Goal: Information Seeking & Learning: Learn about a topic

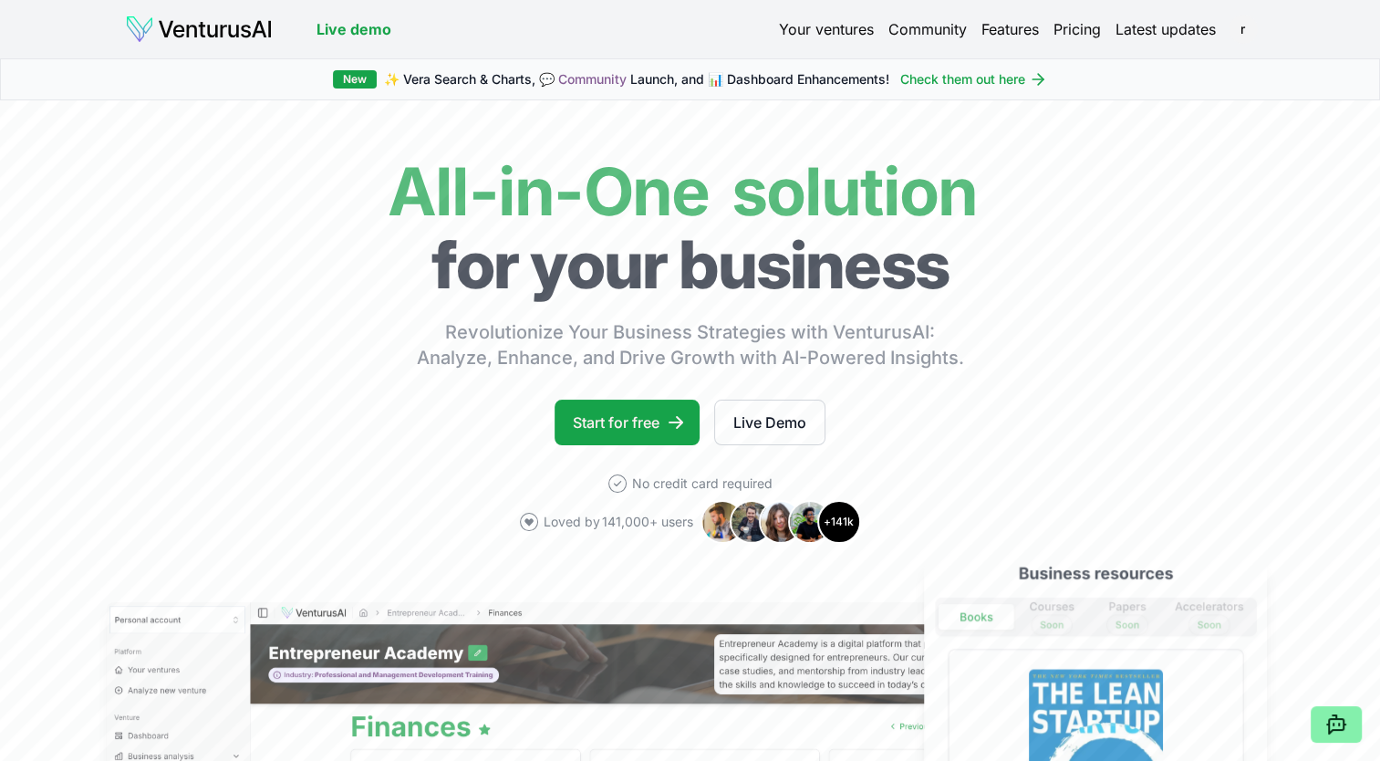
click at [813, 26] on link "Your ventures" at bounding box center [826, 29] width 95 height 22
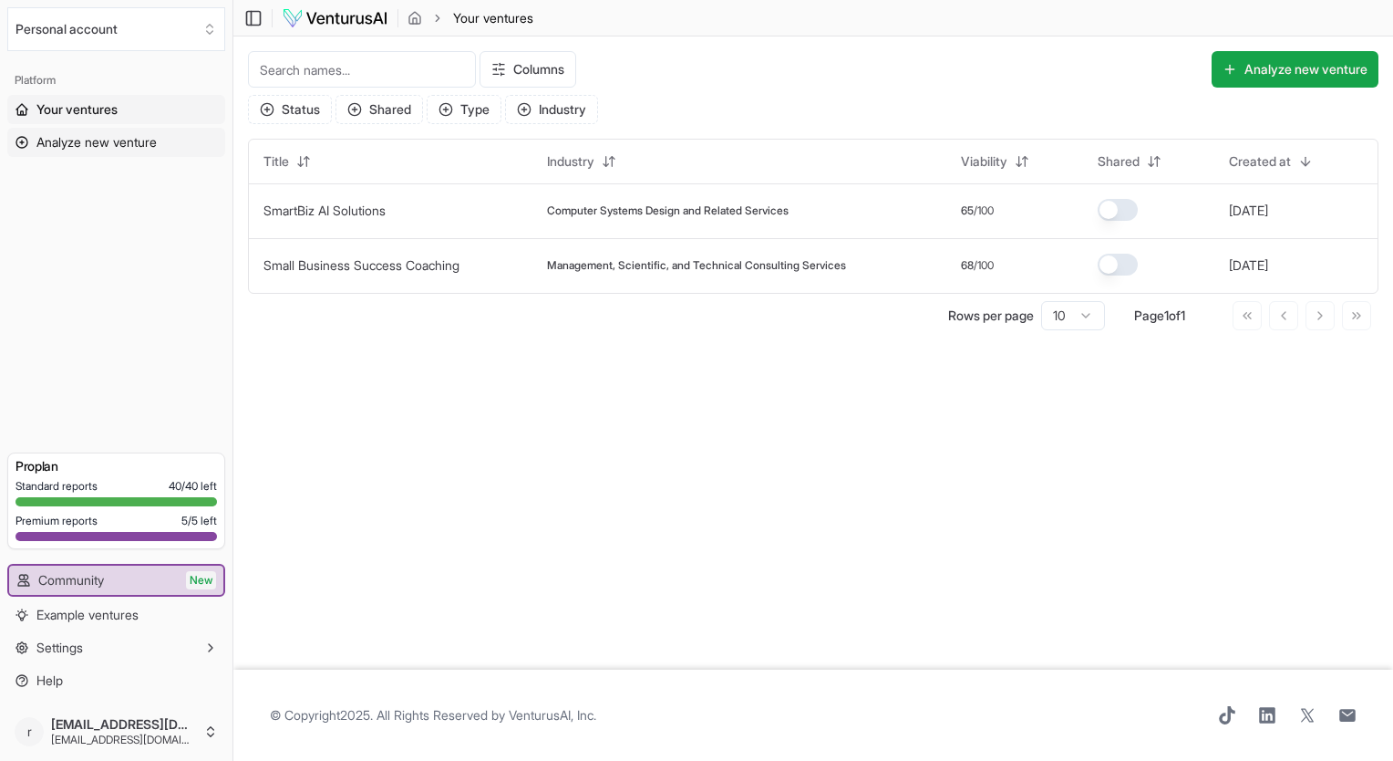
click at [104, 145] on span "Analyze new venture" at bounding box center [96, 142] width 120 height 18
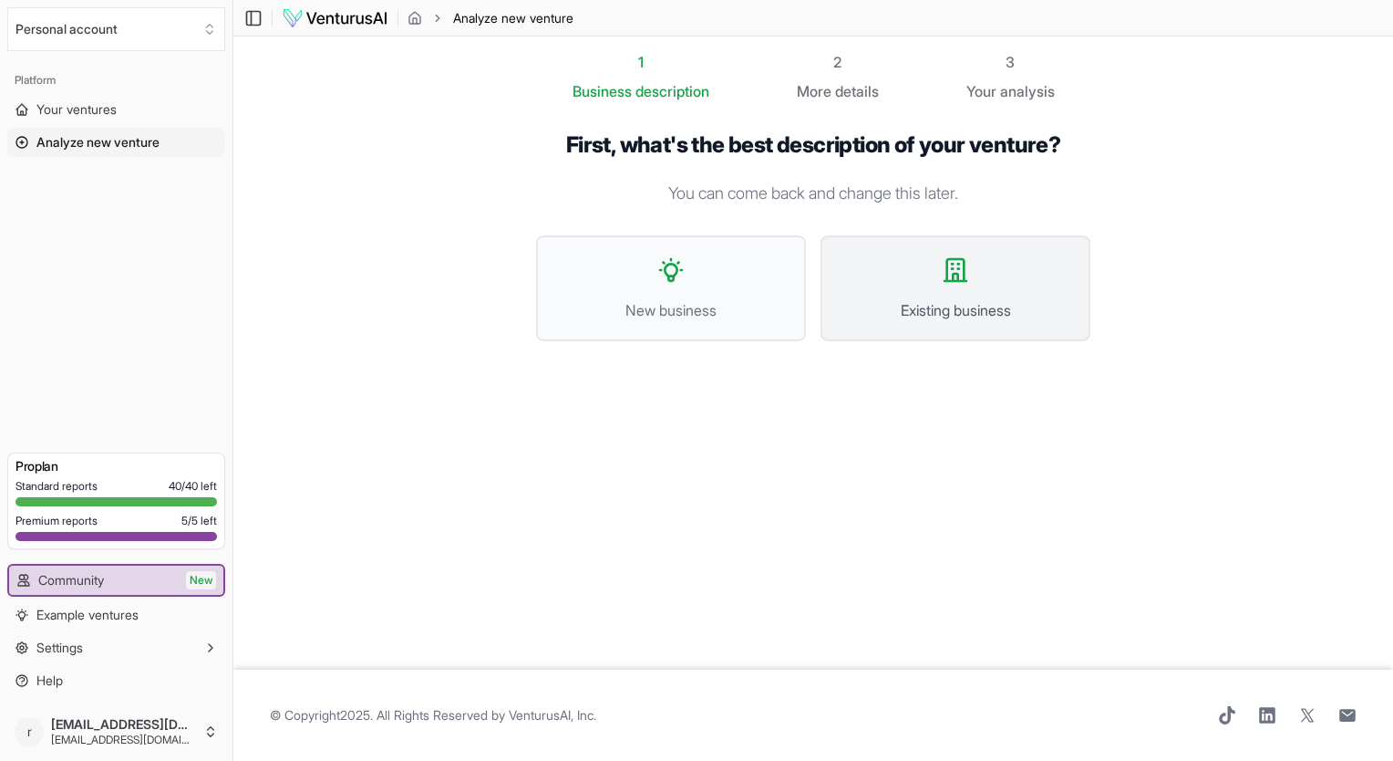
click at [957, 290] on button "Existing business" at bounding box center [956, 288] width 270 height 106
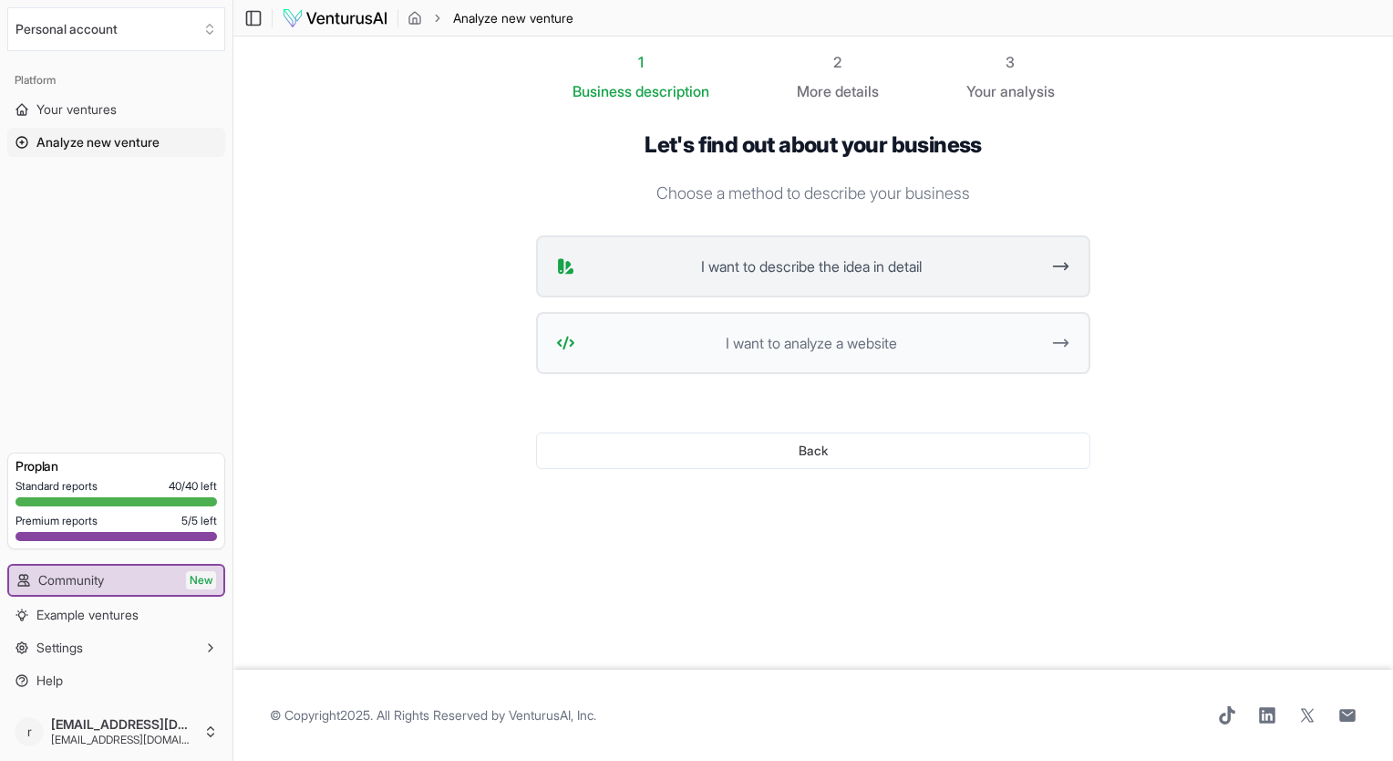
click at [833, 274] on span "I want to describe the idea in detail" at bounding box center [811, 266] width 457 height 22
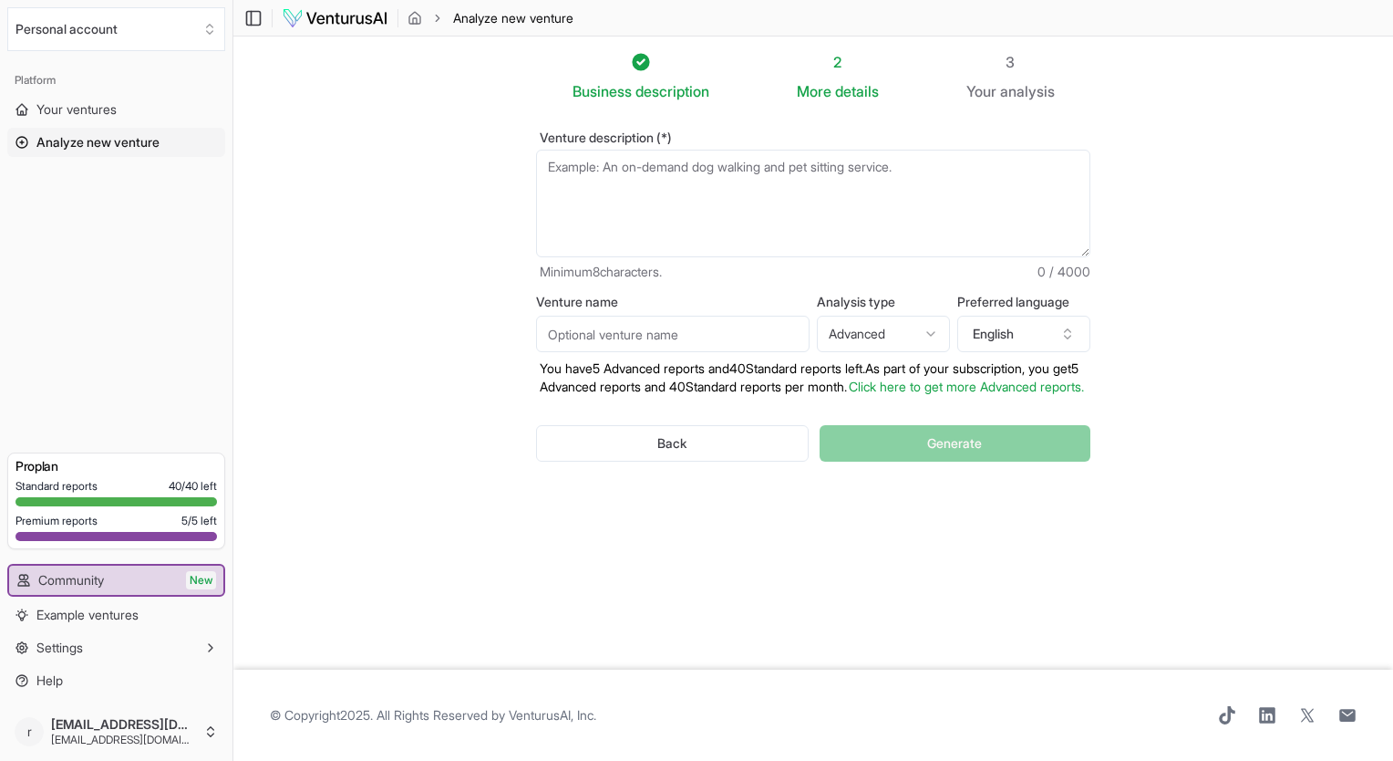
click at [573, 171] on textarea "Venture description (*)" at bounding box center [813, 204] width 554 height 108
click at [573, 174] on textarea "Venture description (*)" at bounding box center [813, 204] width 554 height 108
drag, startPoint x: 565, startPoint y: 170, endPoint x: 364, endPoint y: 206, distance: 204.8
click at [364, 206] on section "Business description 2 More details 3 Your analysis Venture description (*) Min…" at bounding box center [813, 352] width 1160 height 633
click at [561, 174] on textarea "Venture description (*)" at bounding box center [813, 204] width 554 height 108
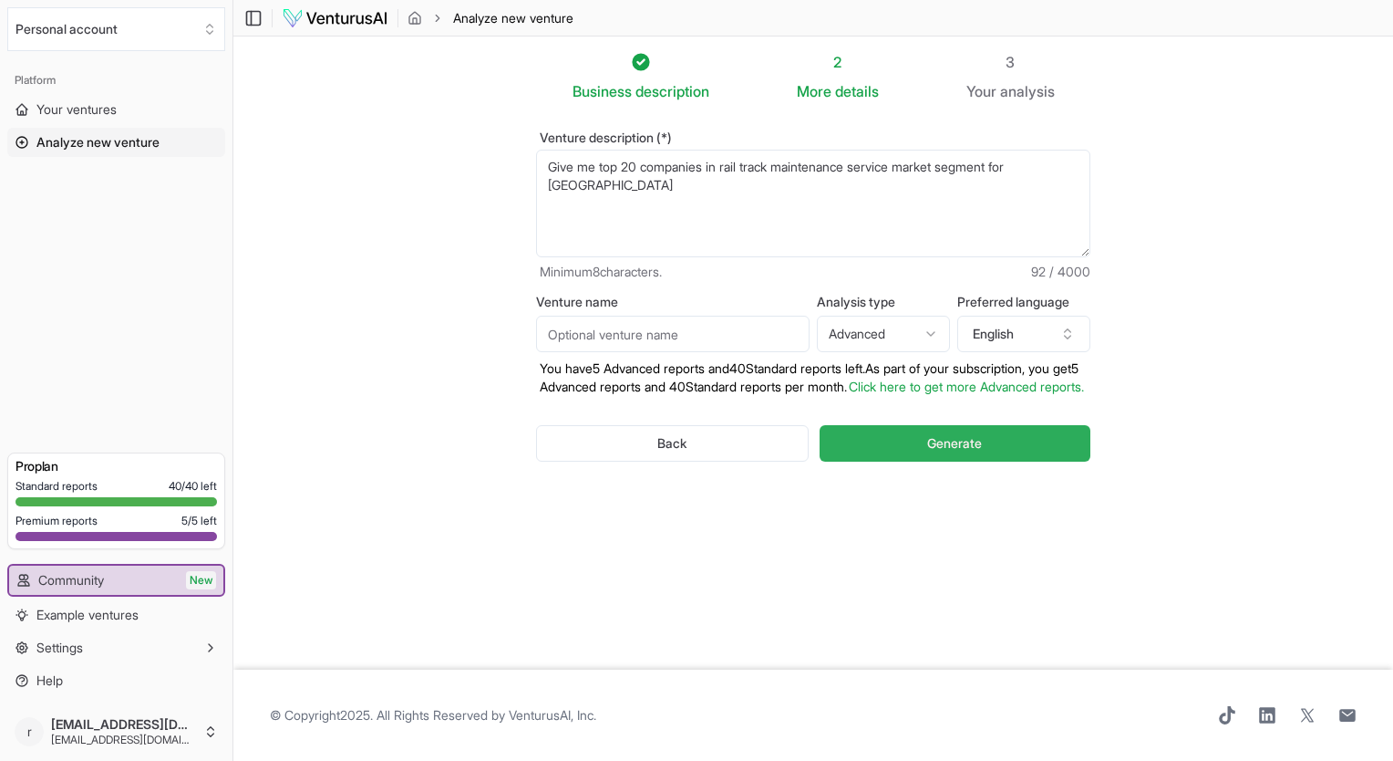
type textarea "Give me top 20 companies in rail track maintenance service market segment for n…"
click at [947, 452] on span "Generate" at bounding box center [954, 443] width 55 height 18
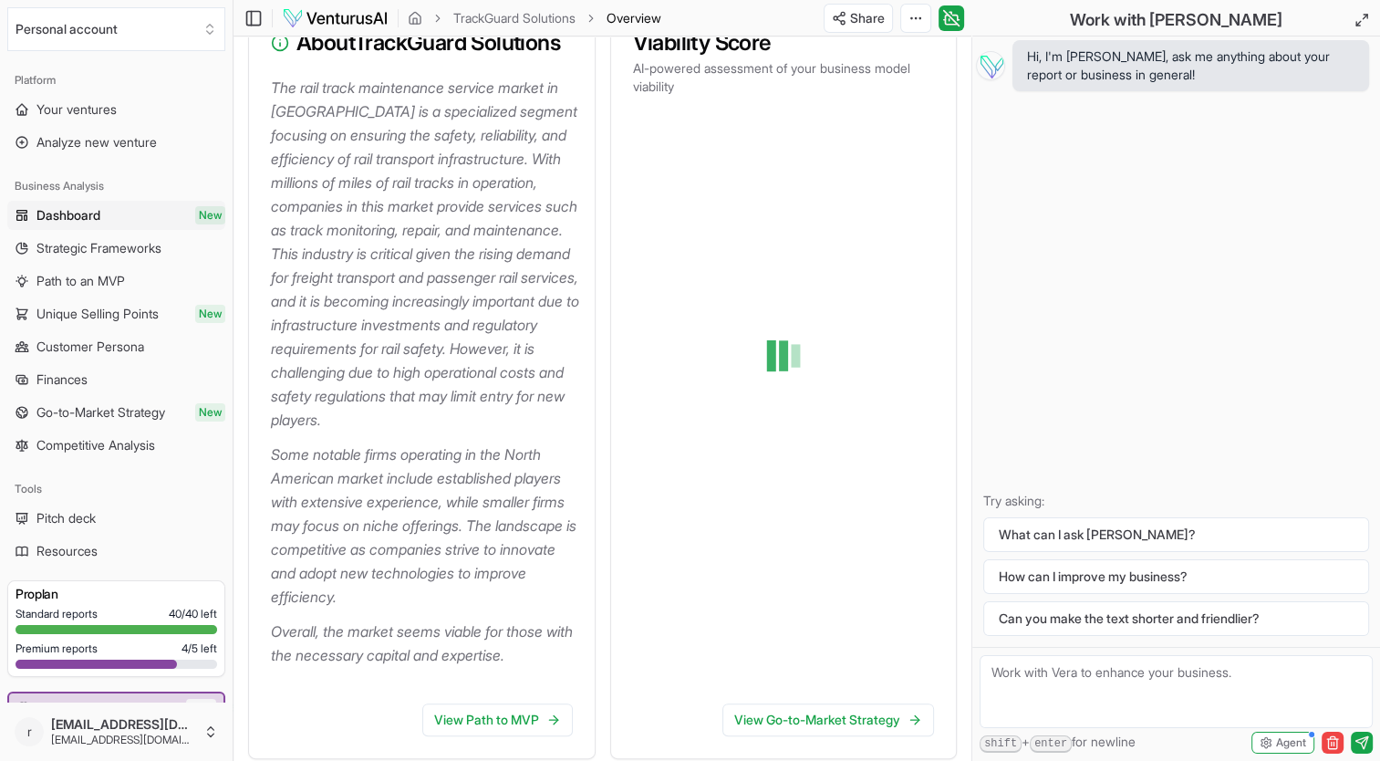
scroll to position [219, 0]
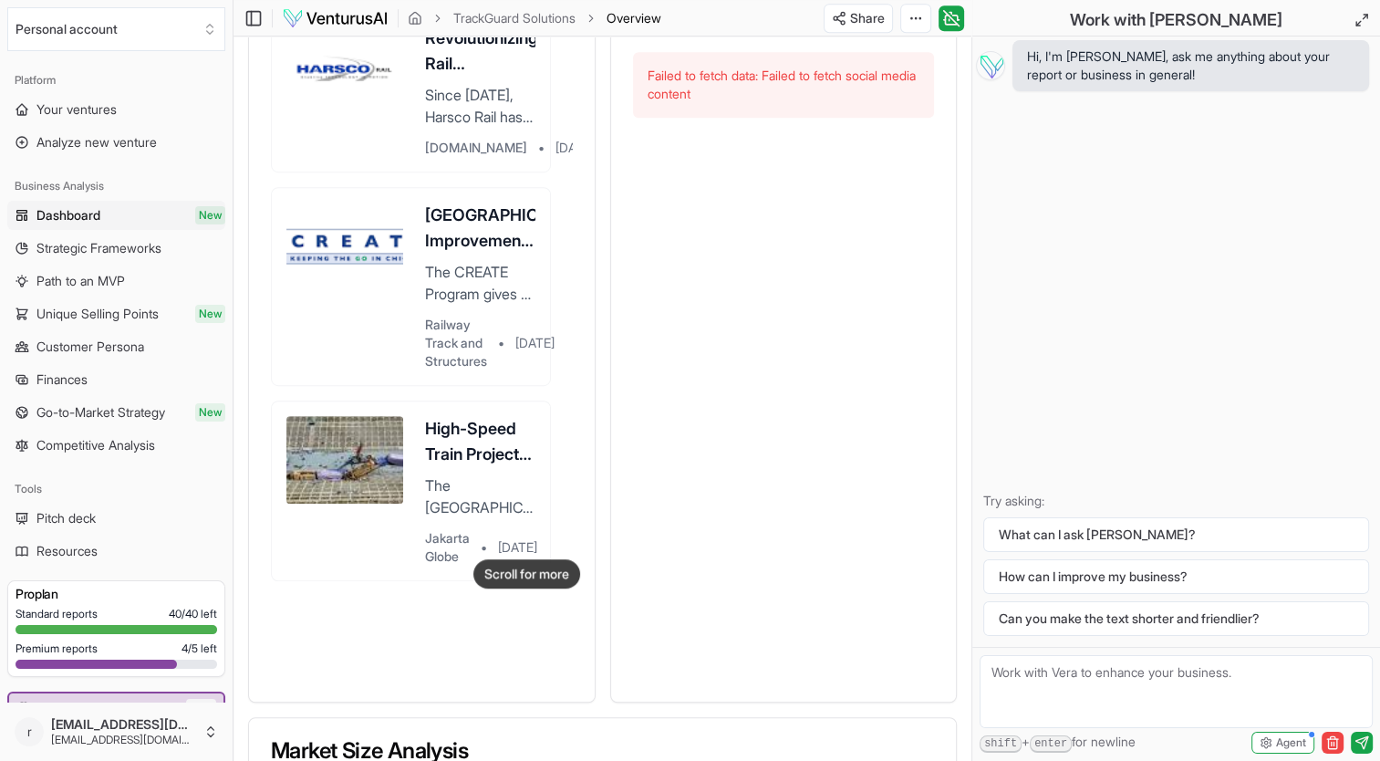
scroll to position [1582, 0]
click at [68, 441] on span "Competitive Analysis" at bounding box center [95, 445] width 119 height 18
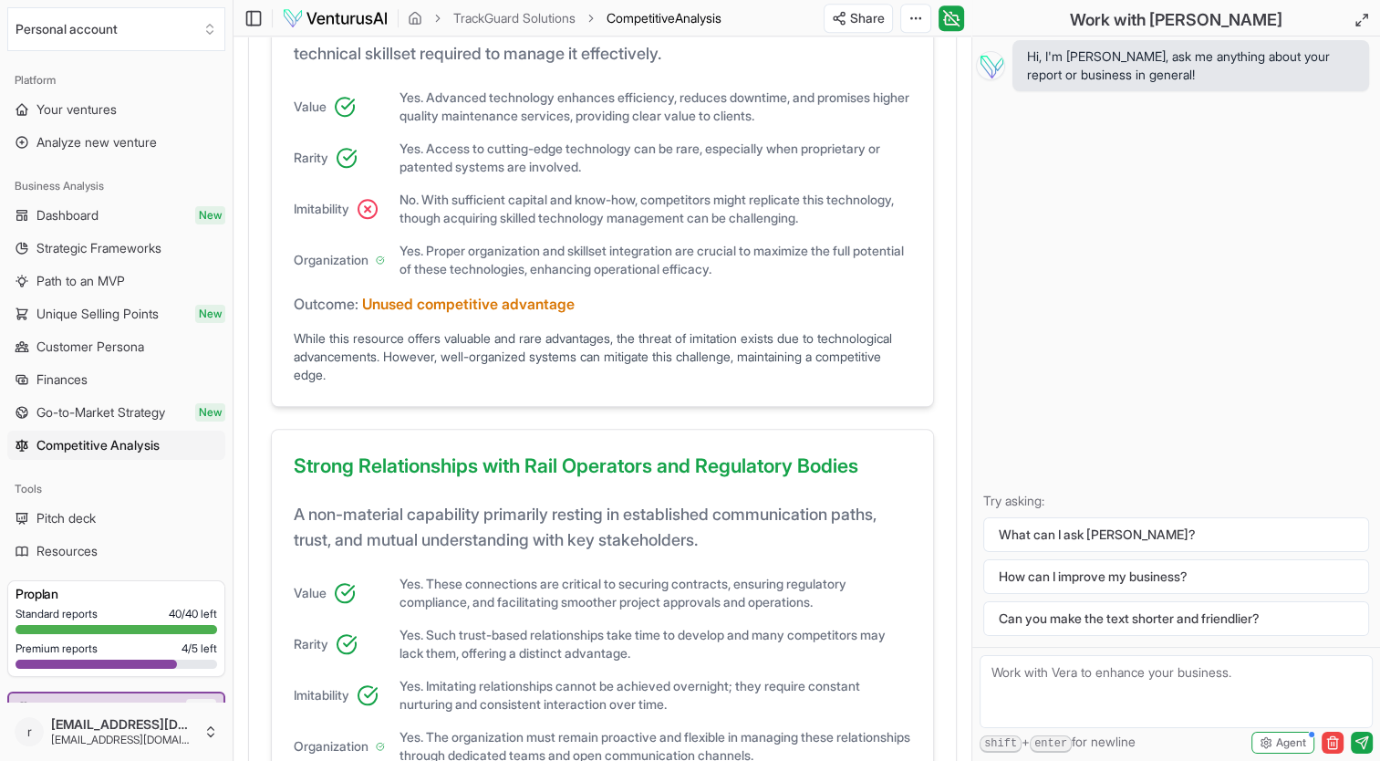
scroll to position [1578, 0]
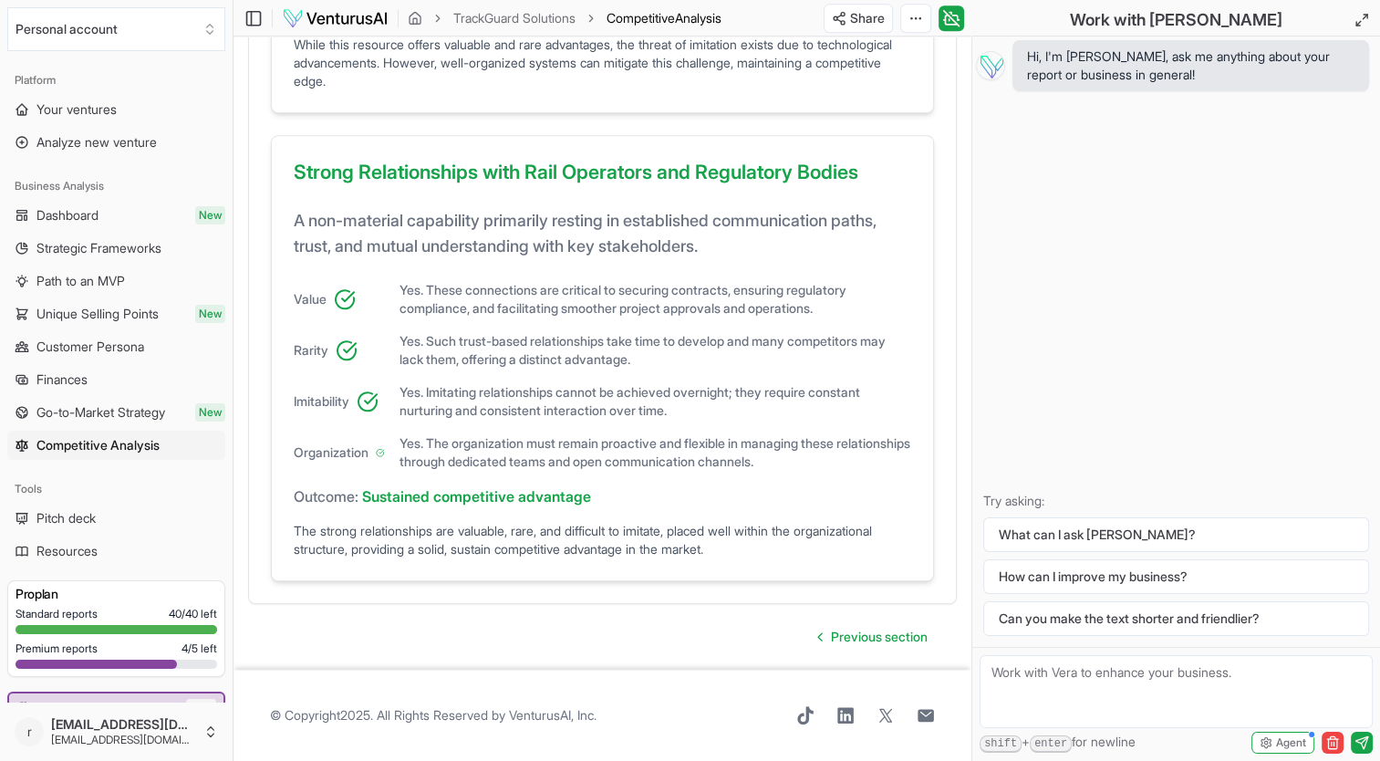
click at [95, 448] on span "Competitive Analysis" at bounding box center [97, 445] width 123 height 18
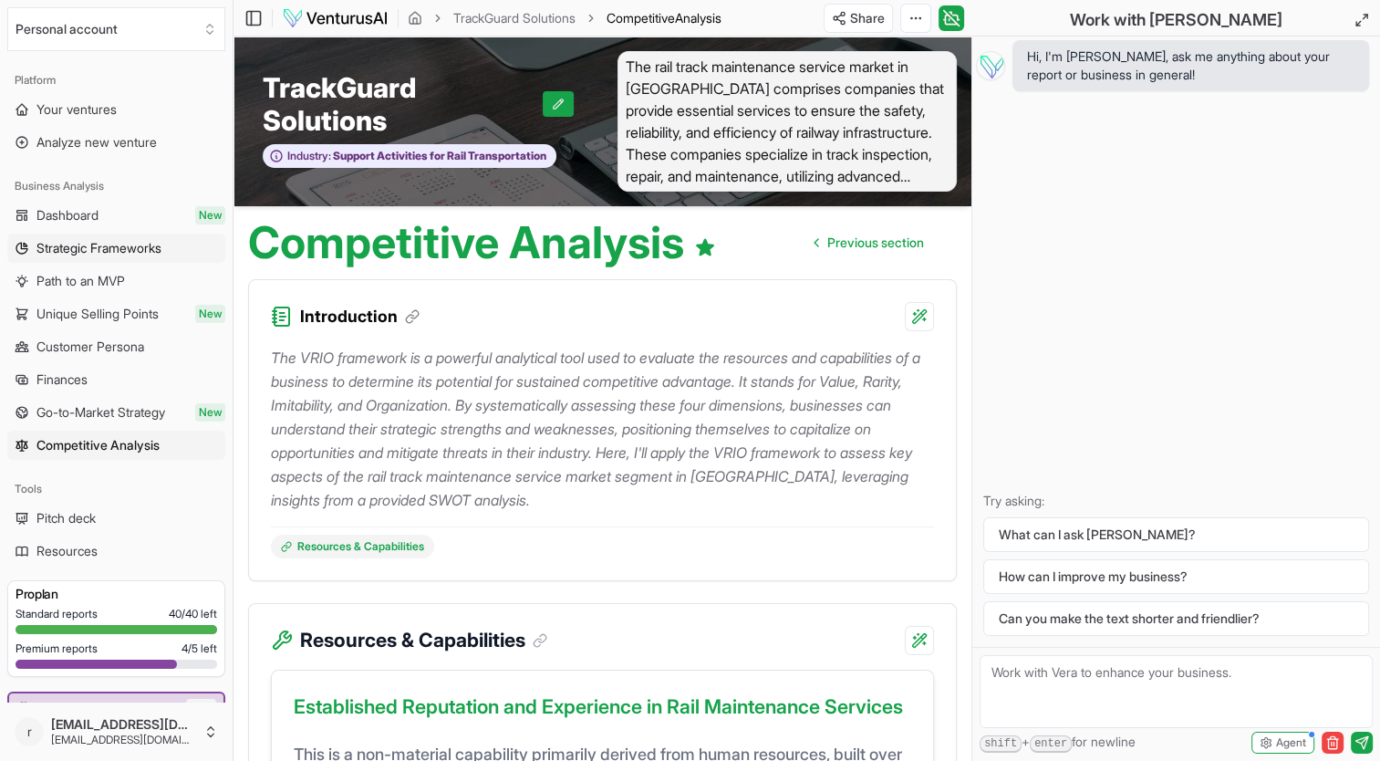
click at [88, 250] on span "Strategic Frameworks" at bounding box center [98, 248] width 125 height 18
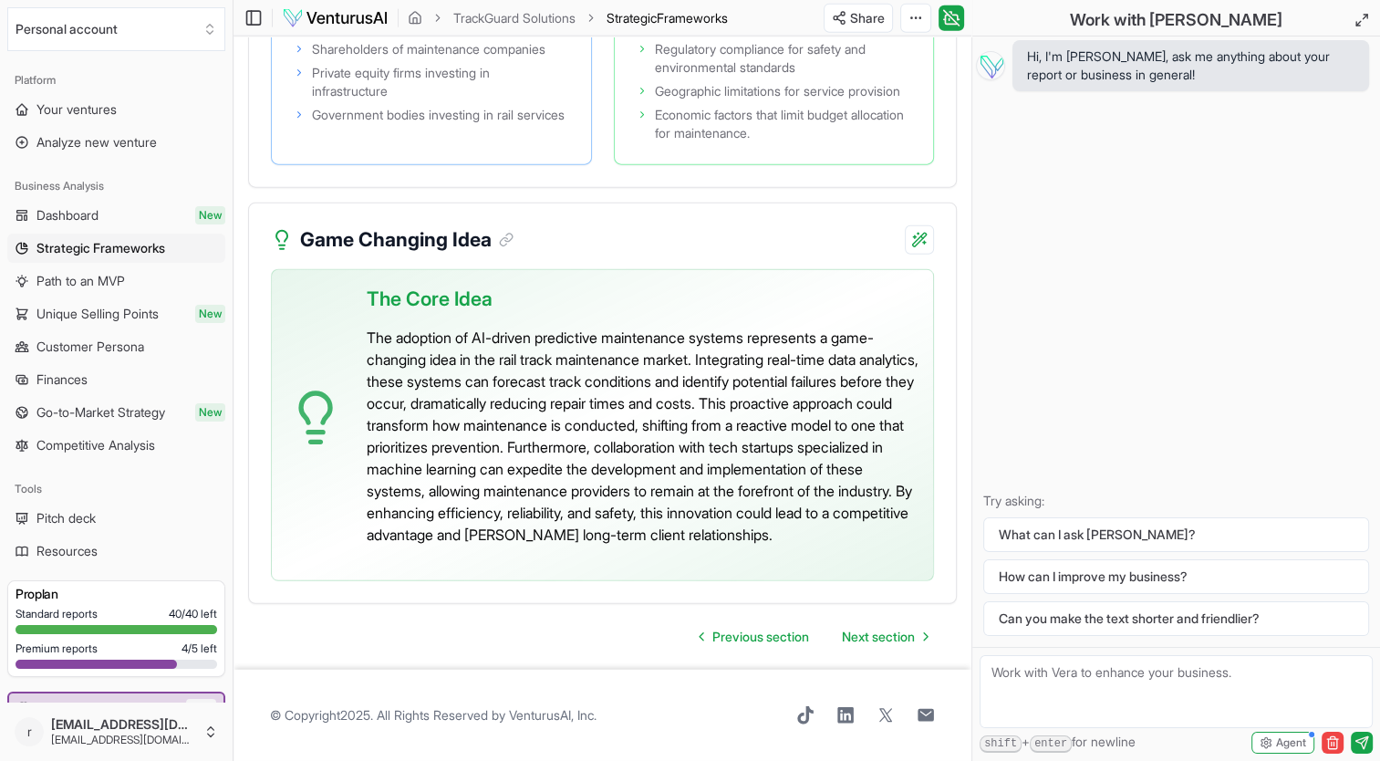
scroll to position [4578, 0]
click at [91, 440] on span "Competitive Analysis" at bounding box center [95, 445] width 119 height 18
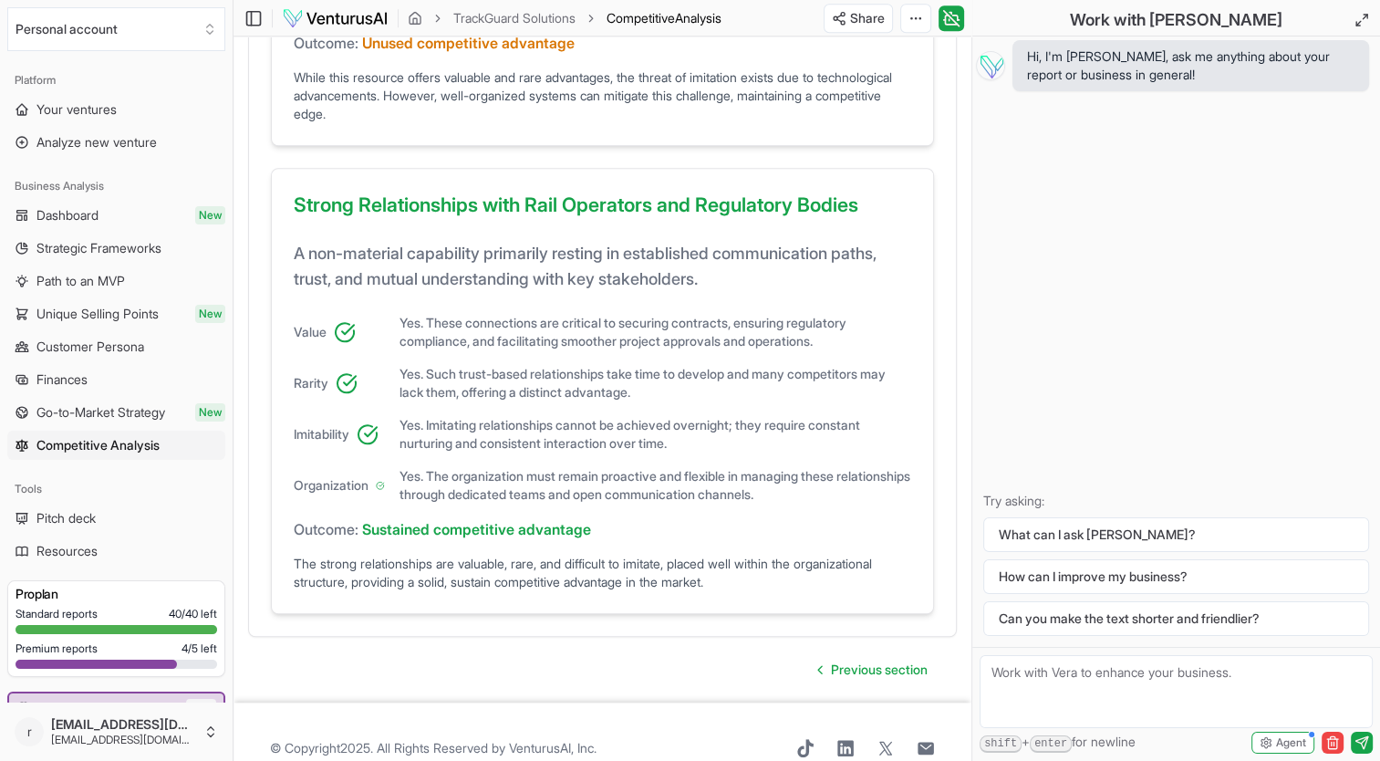
scroll to position [1517, 0]
click at [70, 212] on span "Dashboard" at bounding box center [67, 215] width 62 height 18
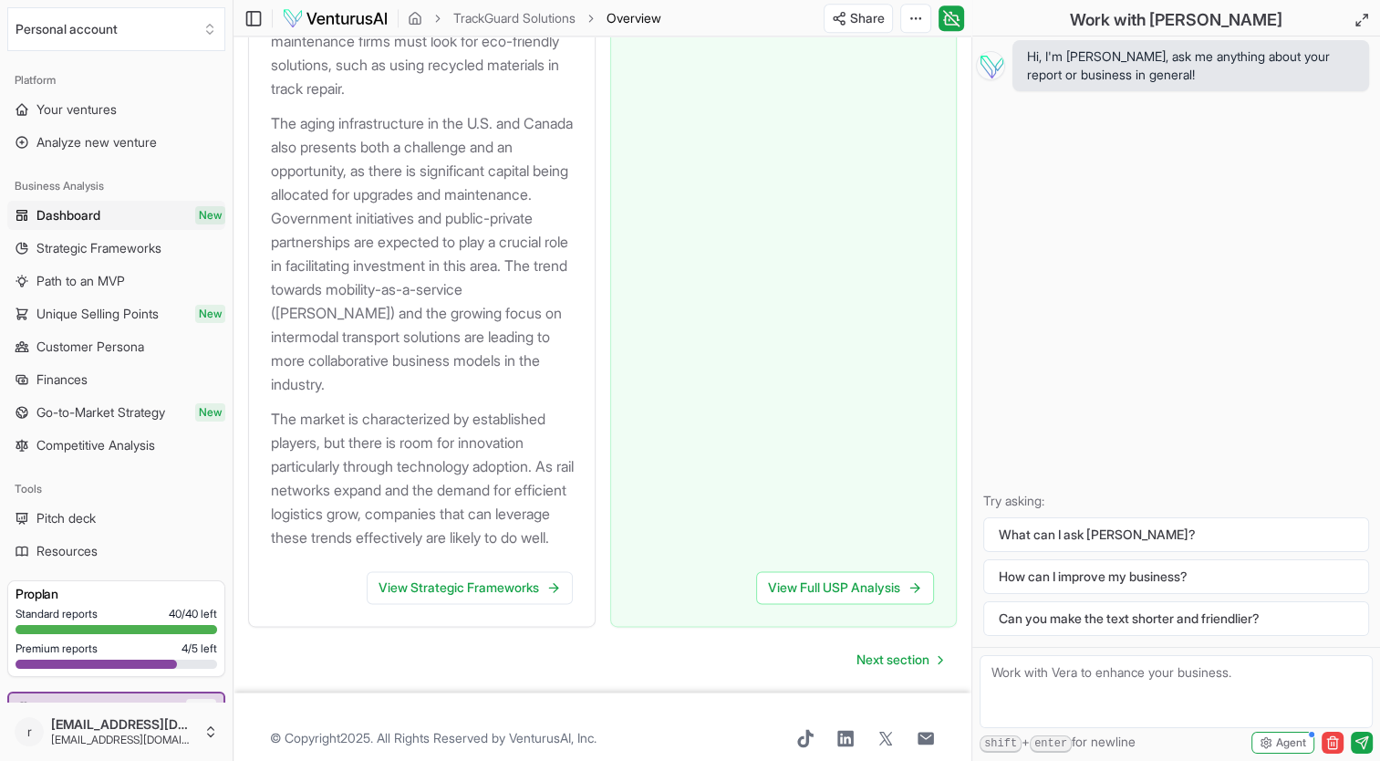
scroll to position [2618, 0]
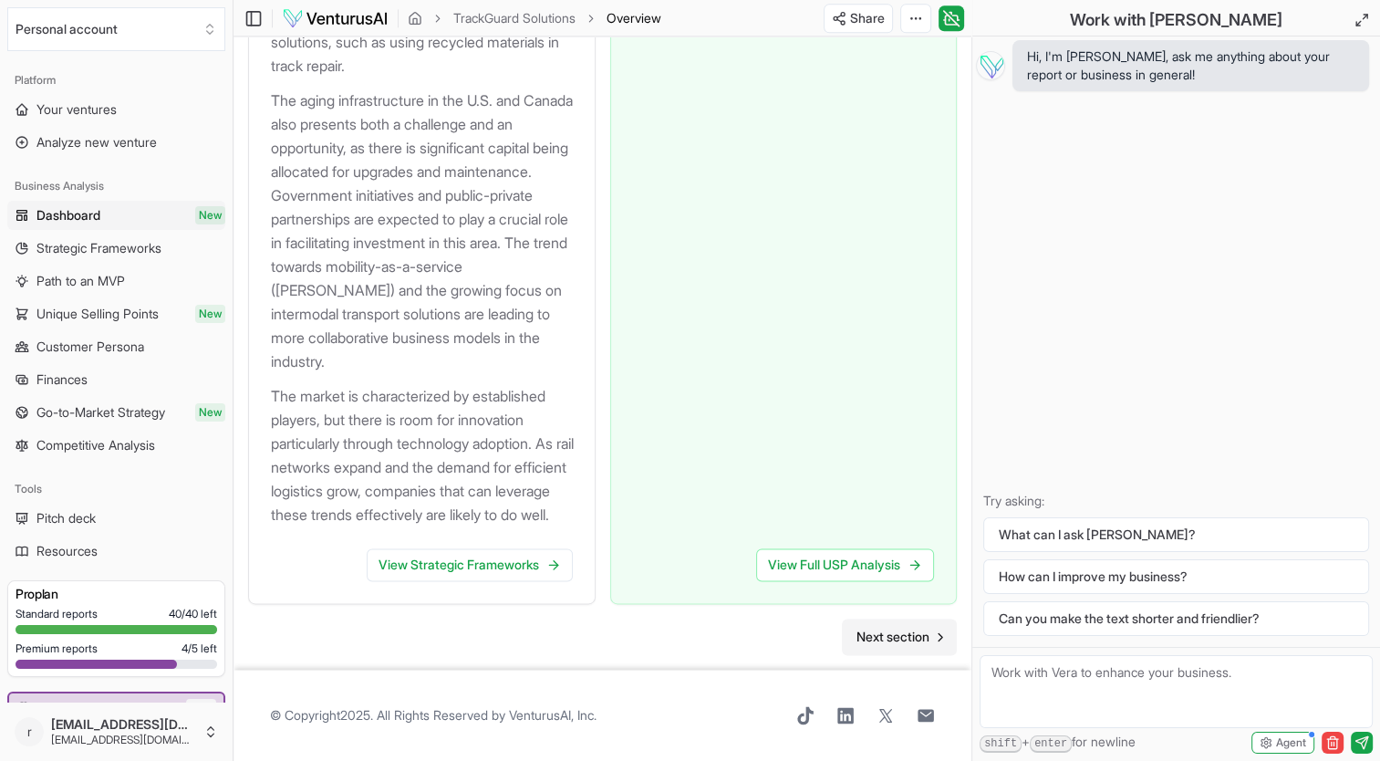
click at [884, 644] on span "Next section" at bounding box center [892, 636] width 73 height 18
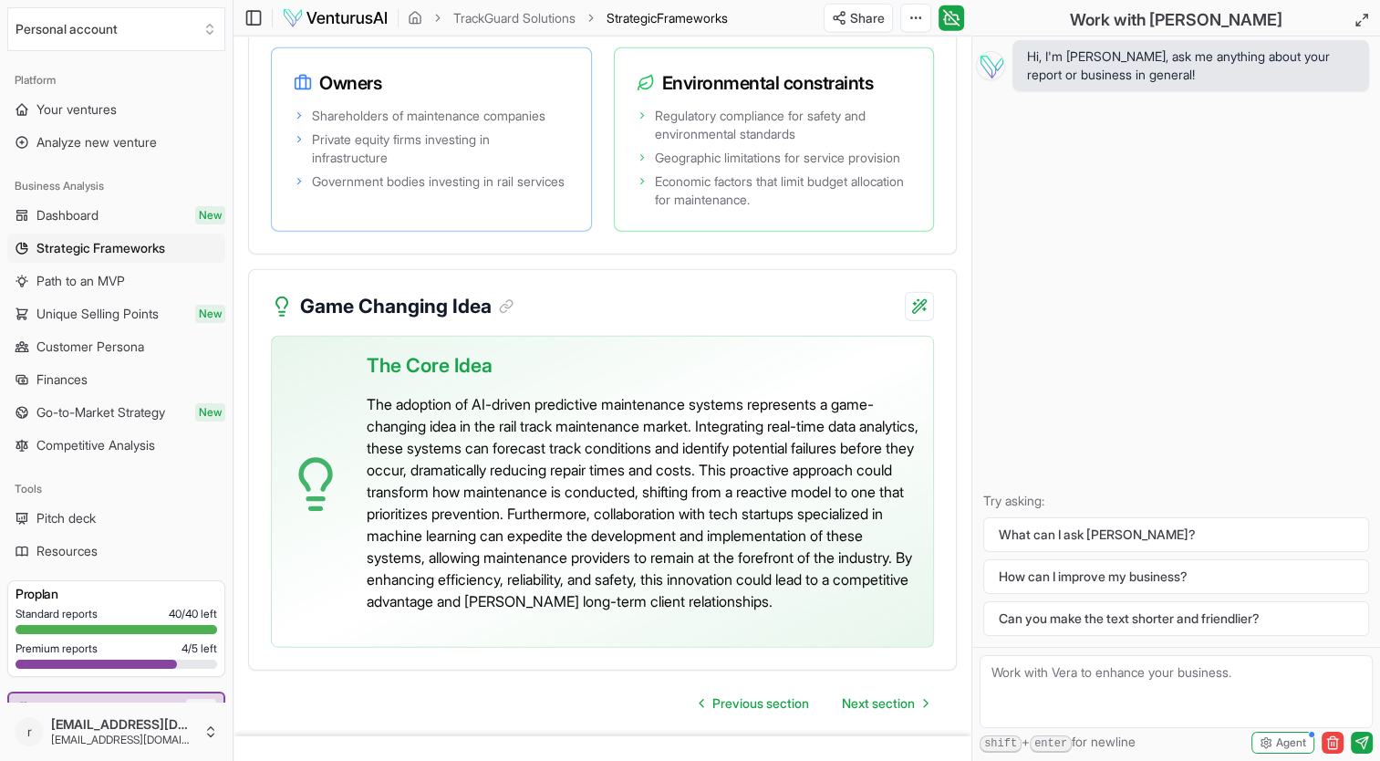
scroll to position [4578, 0]
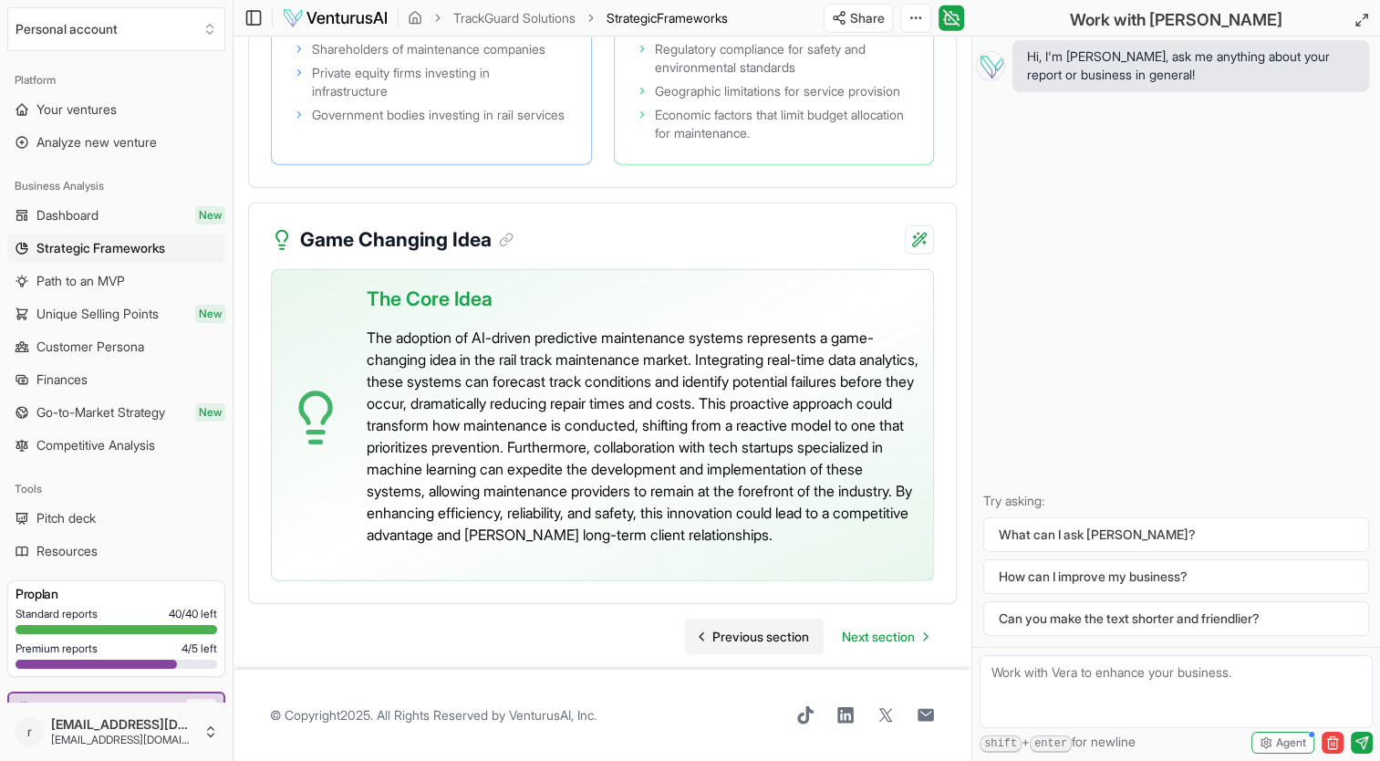
click at [781, 636] on span "Previous section" at bounding box center [760, 636] width 97 height 18
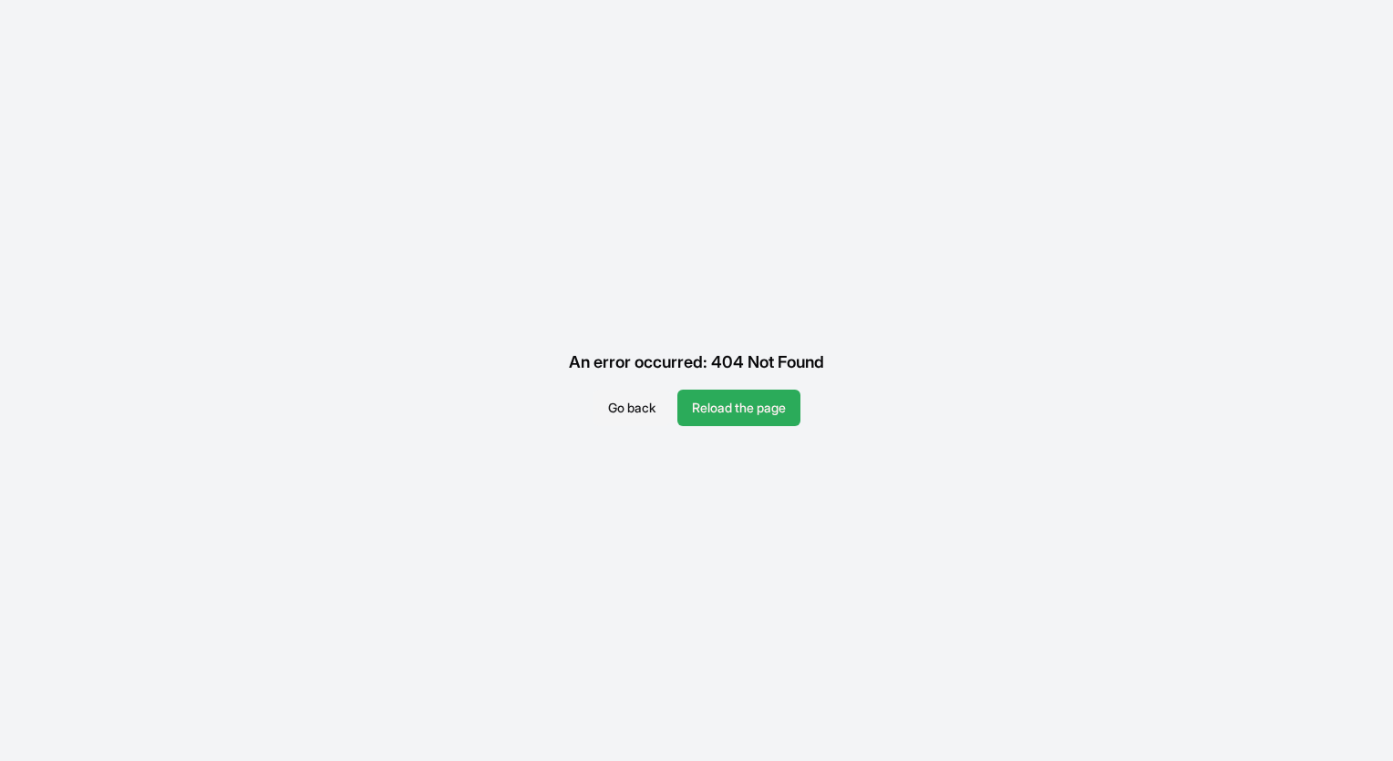
click at [747, 400] on button "Reload the page" at bounding box center [739, 407] width 123 height 36
